Goal: Information Seeking & Learning: Understand process/instructions

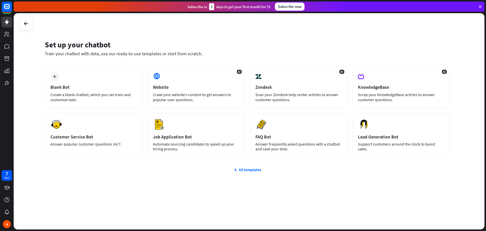
click at [21, 23] on div at bounding box center [26, 23] width 13 height 13
click at [24, 24] on icon at bounding box center [26, 24] width 6 height 6
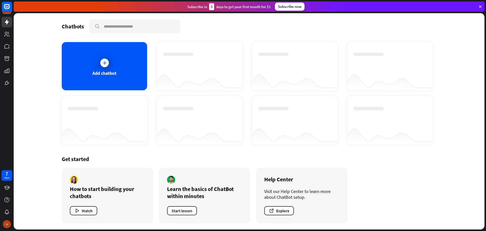
click at [5, 225] on div "M" at bounding box center [7, 224] width 8 height 8
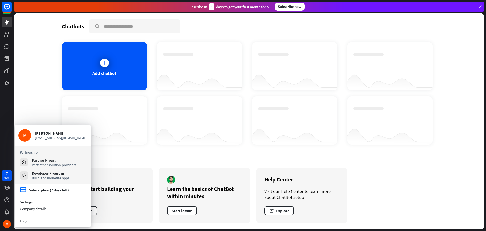
click at [199, 116] on div at bounding box center [199, 116] width 73 height 18
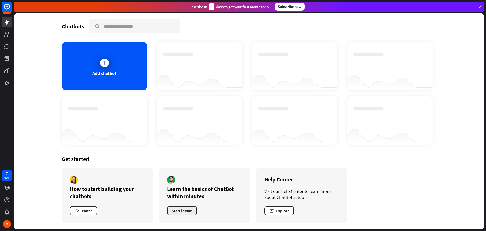
click at [180, 211] on button "Start lesson" at bounding box center [182, 210] width 30 height 9
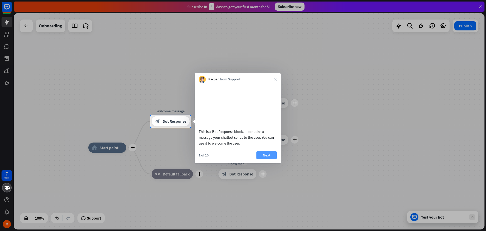
click at [264, 159] on button "Next" at bounding box center [267, 155] width 20 height 8
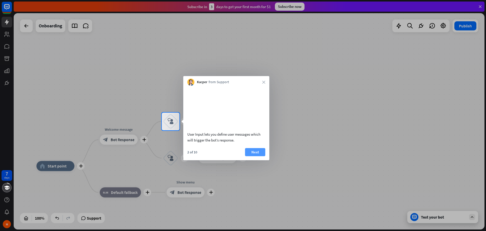
click at [255, 156] on button "Next" at bounding box center [255, 152] width 20 height 8
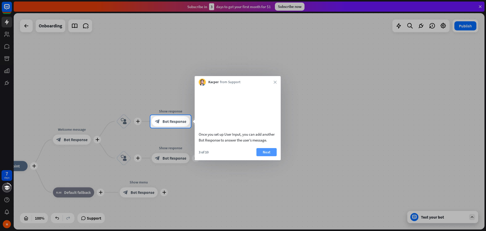
click at [265, 156] on button "Next" at bounding box center [267, 152] width 20 height 8
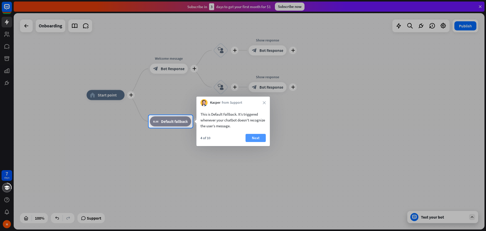
click at [259, 136] on button "Next" at bounding box center [256, 138] width 20 height 8
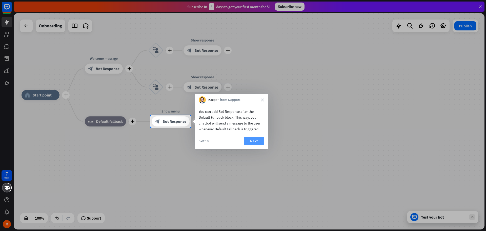
click at [263, 141] on button "Next" at bounding box center [254, 141] width 20 height 8
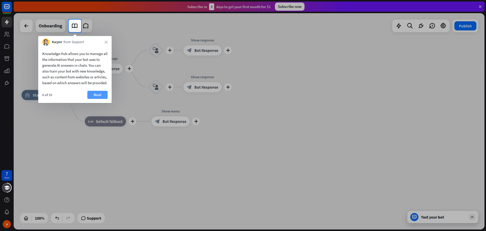
click at [95, 98] on button "Next" at bounding box center [97, 95] width 20 height 8
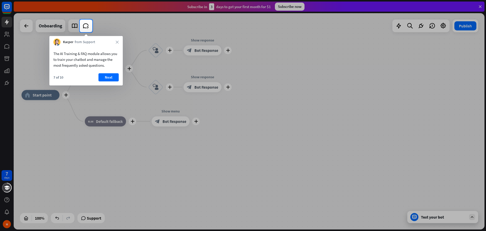
click at [104, 82] on div "7 of 10 Next" at bounding box center [85, 79] width 73 height 12
click at [105, 78] on button "Next" at bounding box center [109, 77] width 20 height 8
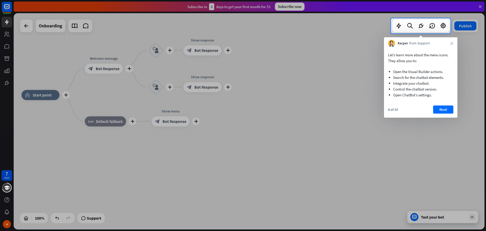
click at [443, 219] on div at bounding box center [243, 131] width 486 height 197
click at [447, 103] on div "Let’s learn more about the menu icons. They allow you to: Open the Visual Build…" at bounding box center [420, 82] width 73 height 71
click at [445, 107] on button "Next" at bounding box center [443, 109] width 20 height 8
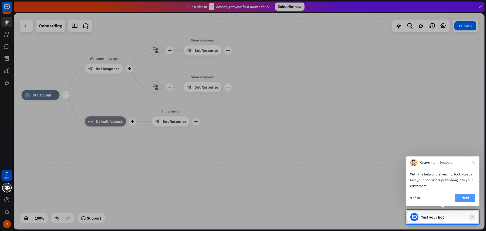
click at [461, 197] on button "Next" at bounding box center [465, 197] width 20 height 8
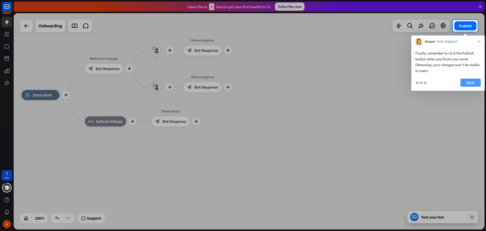
click at [473, 85] on button "Next" at bounding box center [471, 83] width 20 height 8
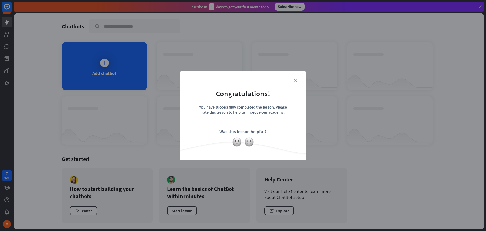
click at [295, 79] on icon "close" at bounding box center [296, 81] width 4 height 4
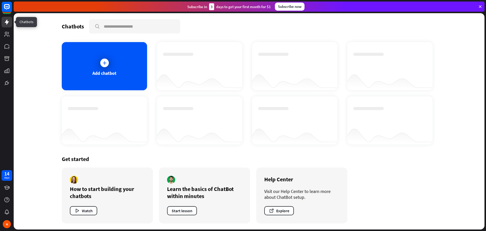
click at [9, 22] on icon at bounding box center [7, 22] width 6 height 6
click at [104, 64] on icon at bounding box center [104, 62] width 5 height 5
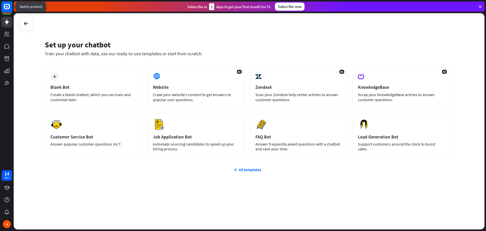
click at [5, 7] on rect at bounding box center [6, 6] width 11 height 11
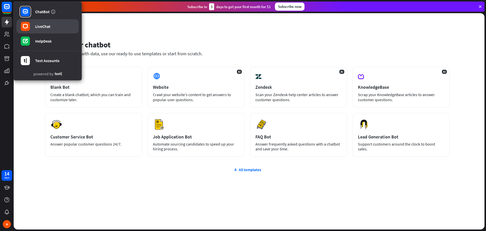
click at [53, 31] on link "LiveChat" at bounding box center [47, 26] width 62 height 14
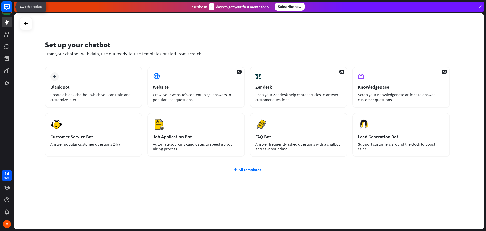
click at [8, 9] on rect at bounding box center [6, 6] width 11 height 11
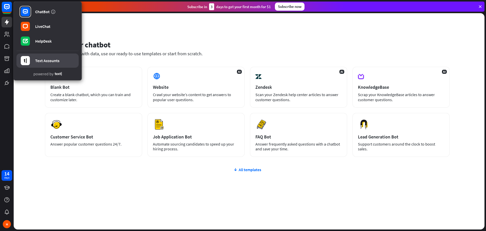
click at [59, 62] on link "Text Accounts" at bounding box center [47, 60] width 62 height 14
